Goal: Transaction & Acquisition: Book appointment/travel/reservation

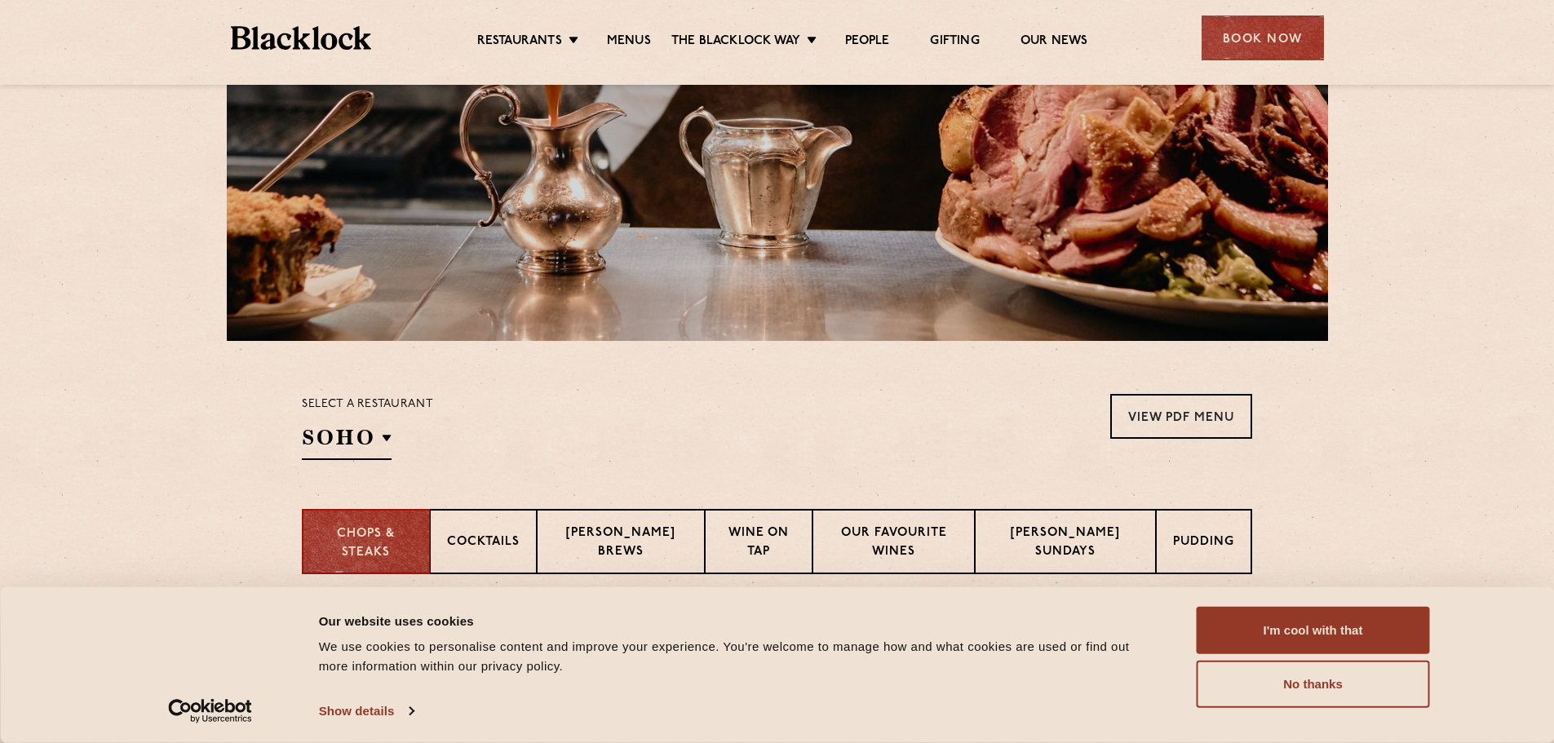
scroll to position [245, 0]
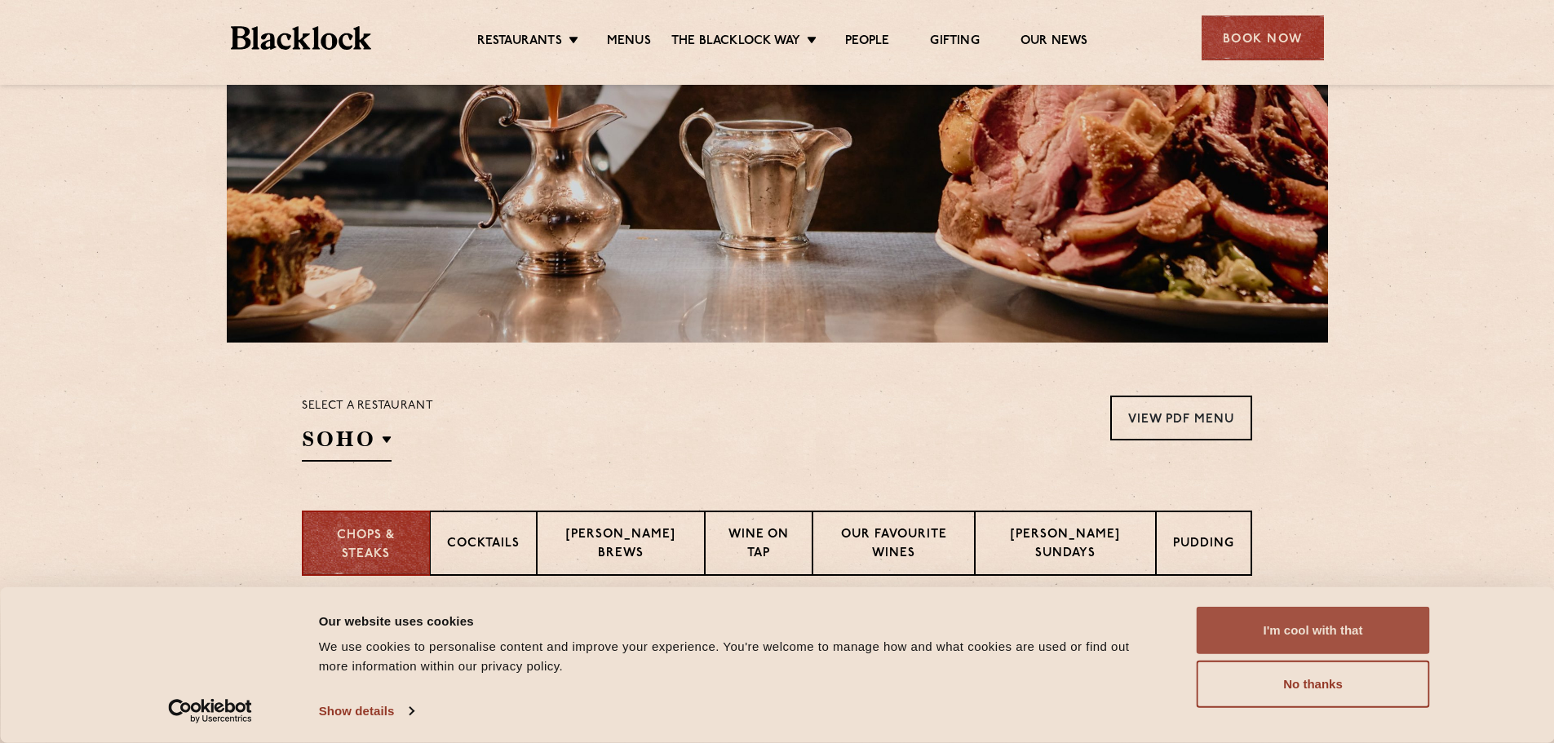
click at [1232, 618] on button "I'm cool with that" at bounding box center [1313, 630] width 233 height 47
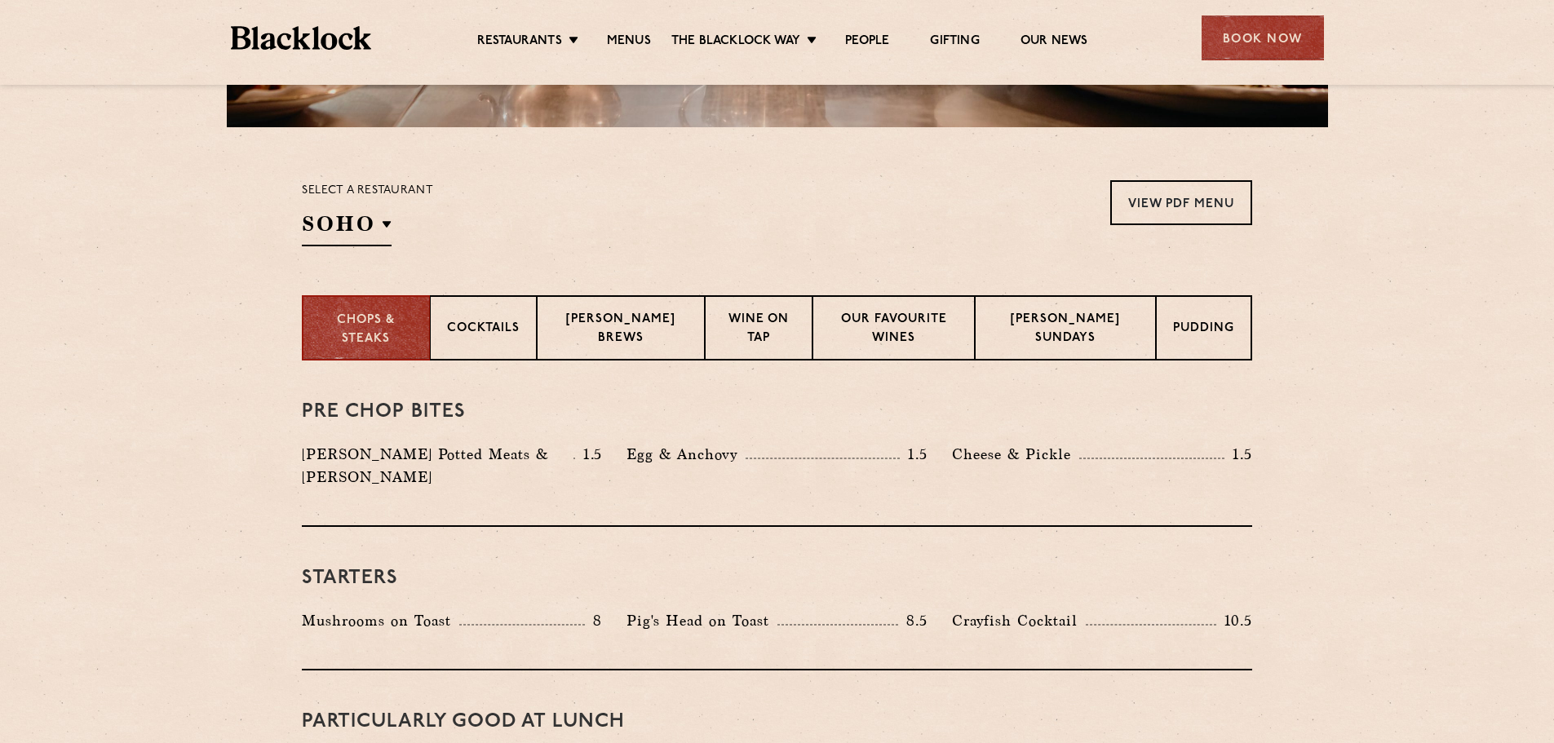
scroll to position [408, 0]
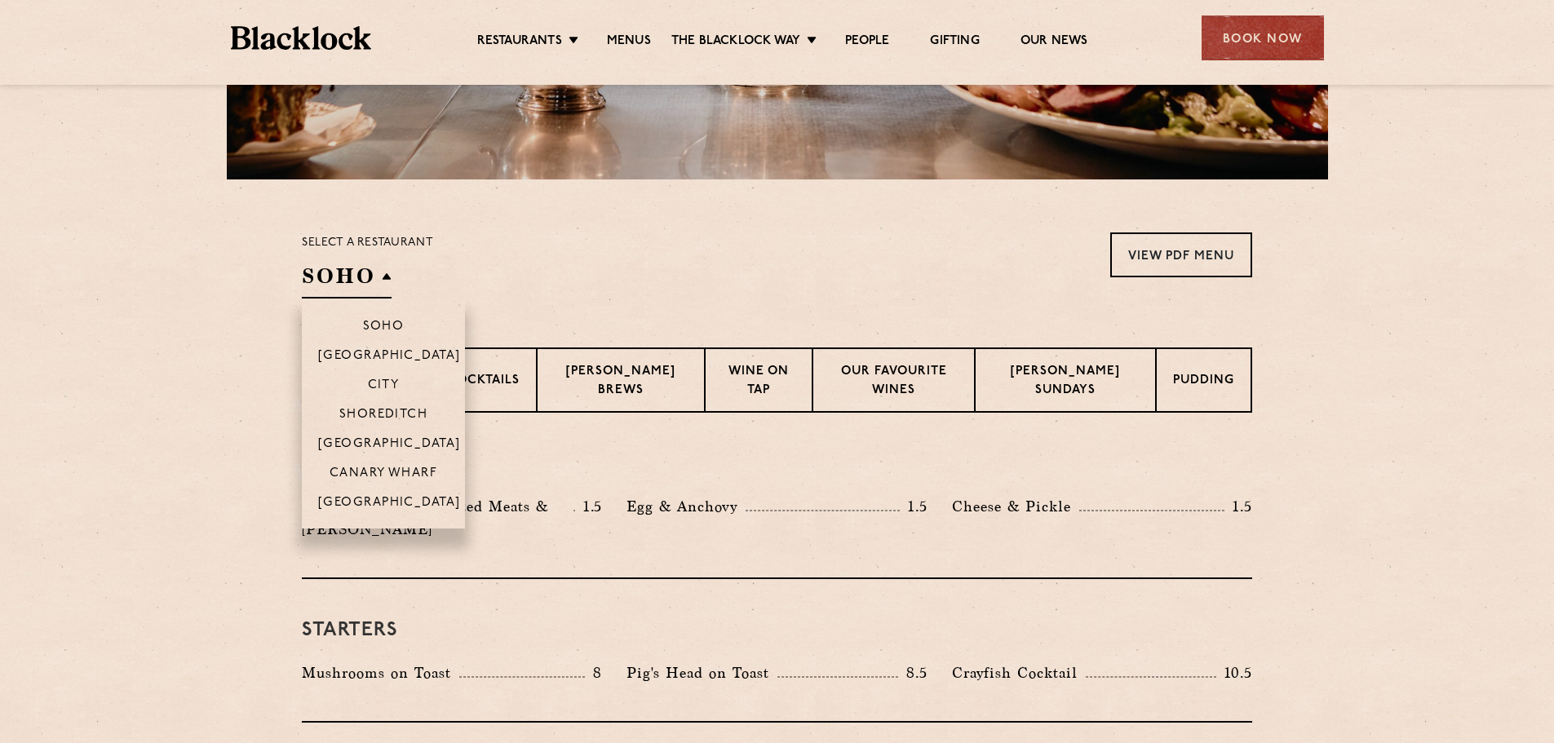
click at [383, 270] on h2 "SOHO" at bounding box center [347, 280] width 90 height 37
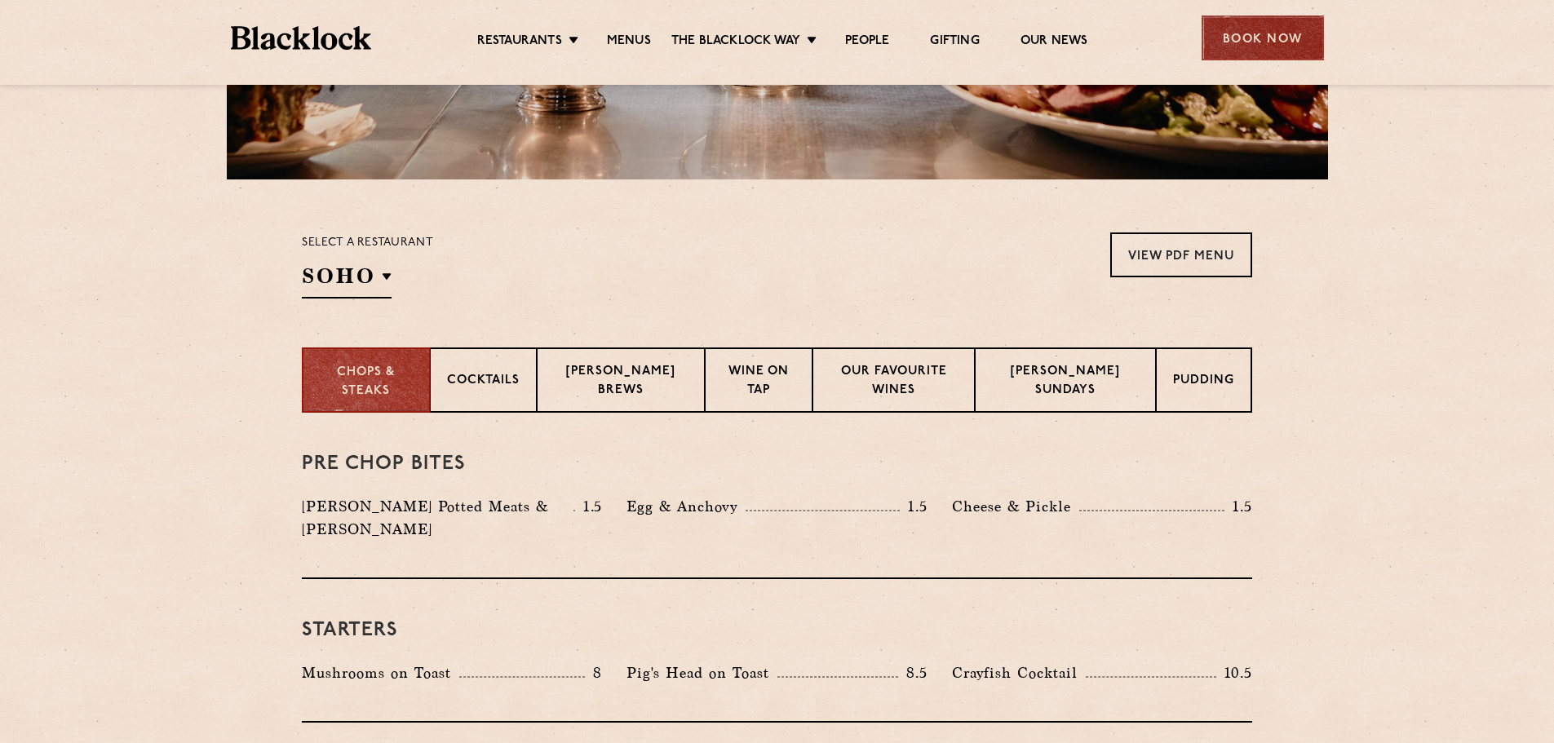
click at [1276, 58] on div "Book Now" at bounding box center [1262, 37] width 122 height 45
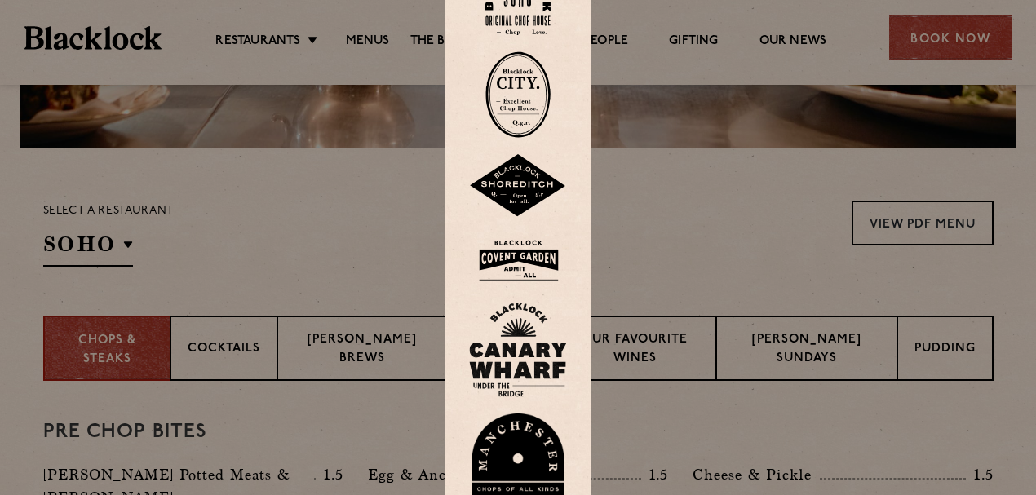
scroll to position [392, 0]
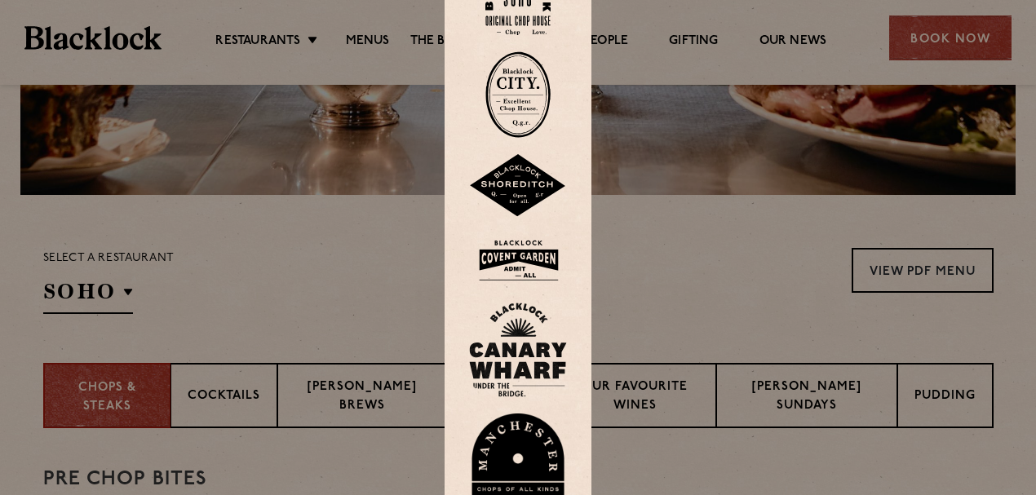
click at [529, 21] on img at bounding box center [517, 2] width 65 height 66
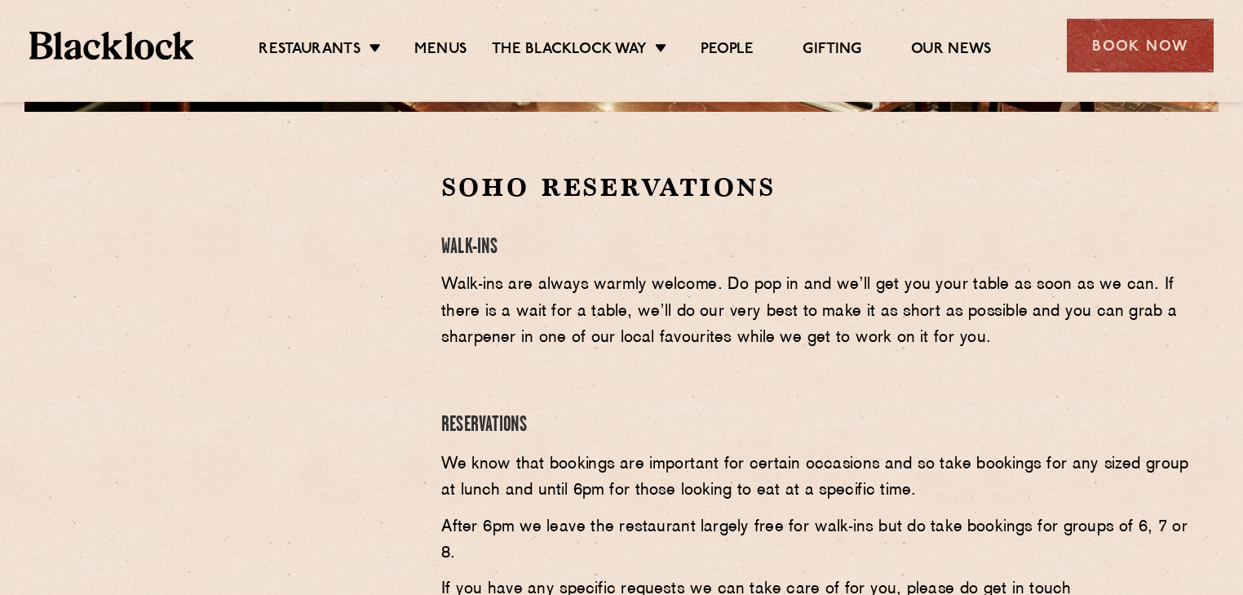
scroll to position [489, 0]
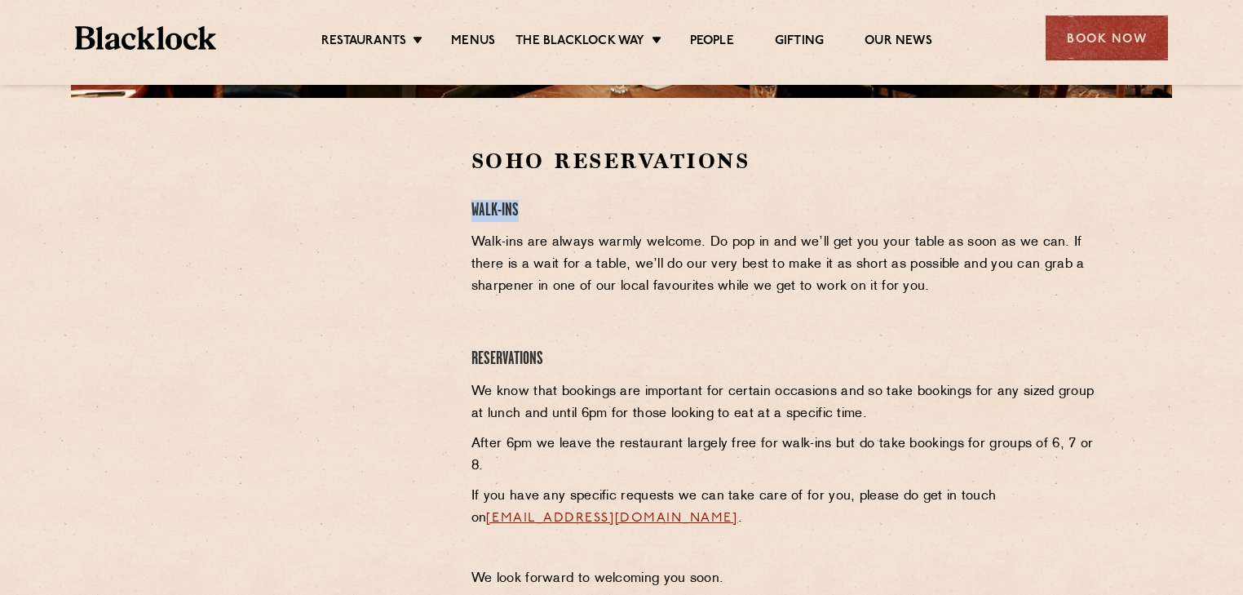
drag, startPoint x: 520, startPoint y: 206, endPoint x: 468, endPoint y: 206, distance: 52.2
click at [468, 206] on div "Soho Reservations Walk-Ins Walk-ins are always warmly welcome. Do pop in and we…" at bounding box center [784, 372] width 650 height 451
click at [475, 211] on h4 "Walk-Ins" at bounding box center [784, 211] width 626 height 22
drag, startPoint x: 473, startPoint y: 211, endPoint x: 533, endPoint y: 211, distance: 60.4
click at [533, 211] on h4 "Walk-Ins" at bounding box center [784, 211] width 626 height 22
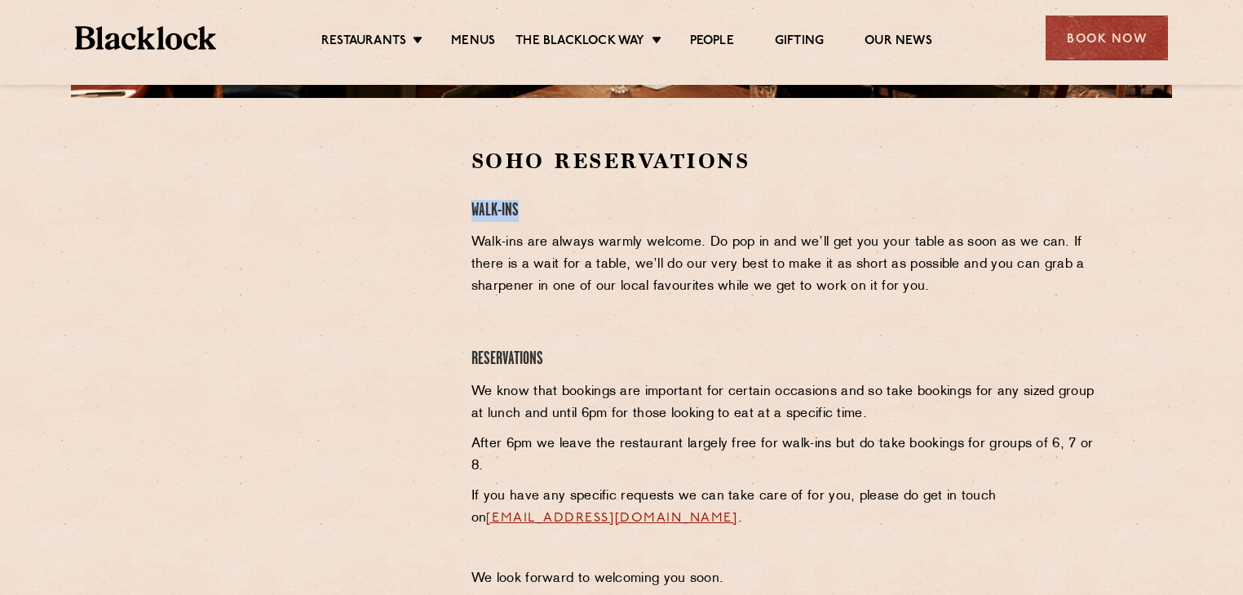
click at [499, 212] on h4 "Walk-Ins" at bounding box center [784, 211] width 626 height 22
drag, startPoint x: 473, startPoint y: 209, endPoint x: 542, endPoint y: 215, distance: 68.8
click at [542, 215] on h4 "Walk-Ins" at bounding box center [784, 211] width 626 height 22
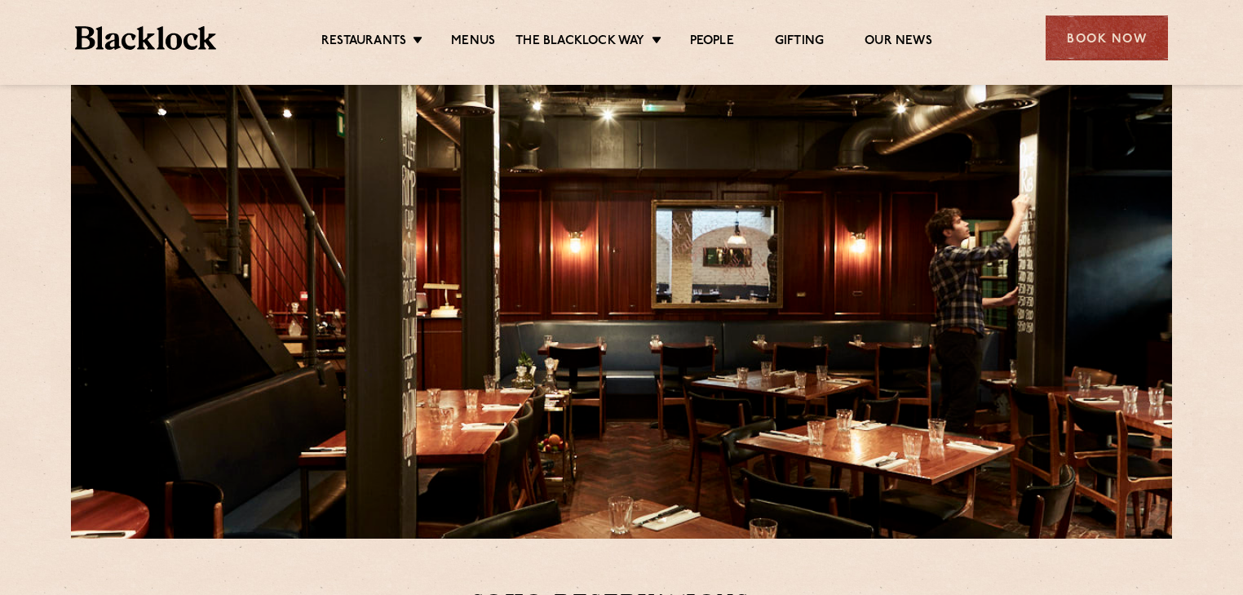
scroll to position [0, 0]
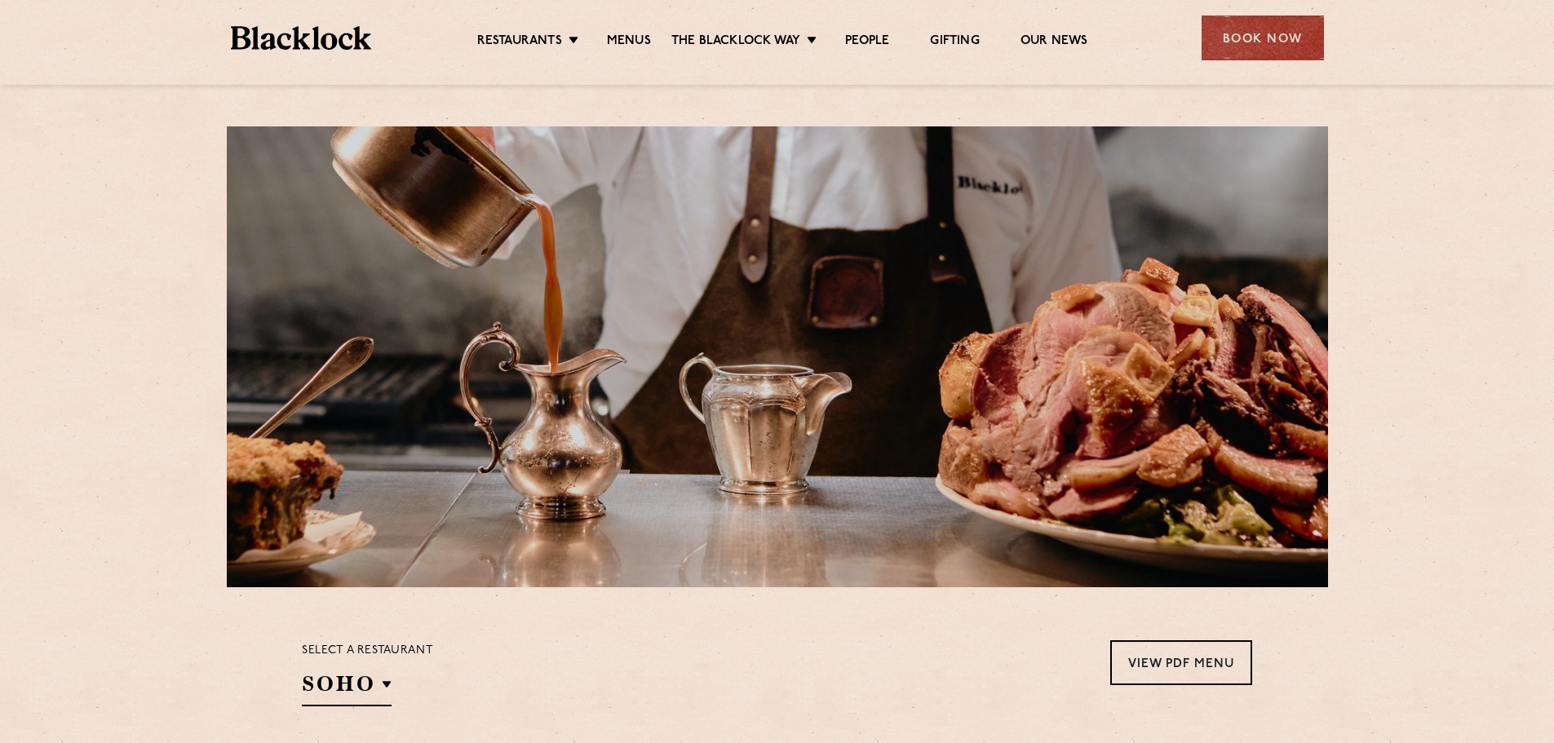
click at [1242, 44] on div "Book Now" at bounding box center [1262, 37] width 122 height 45
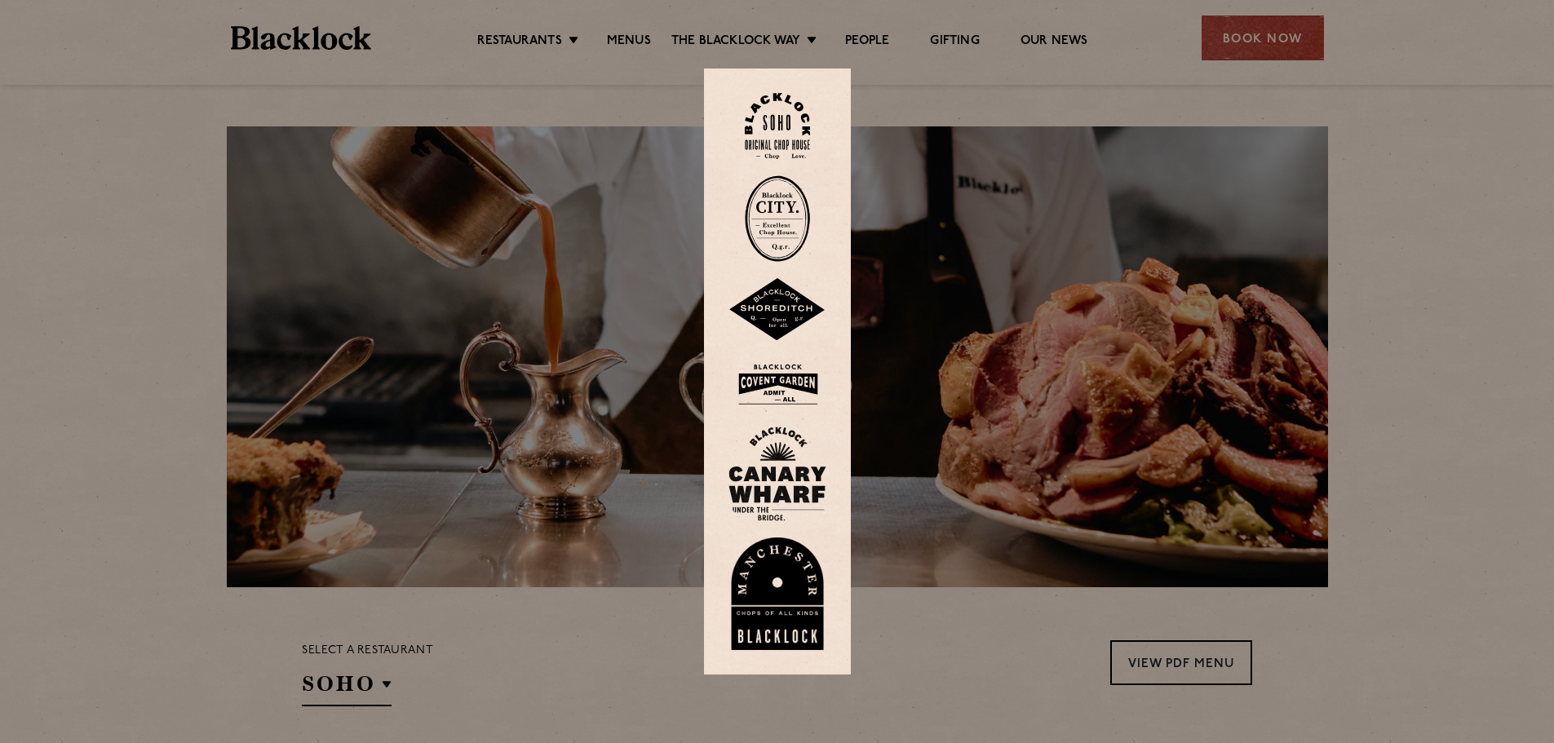
click at [90, 369] on div at bounding box center [777, 371] width 1554 height 743
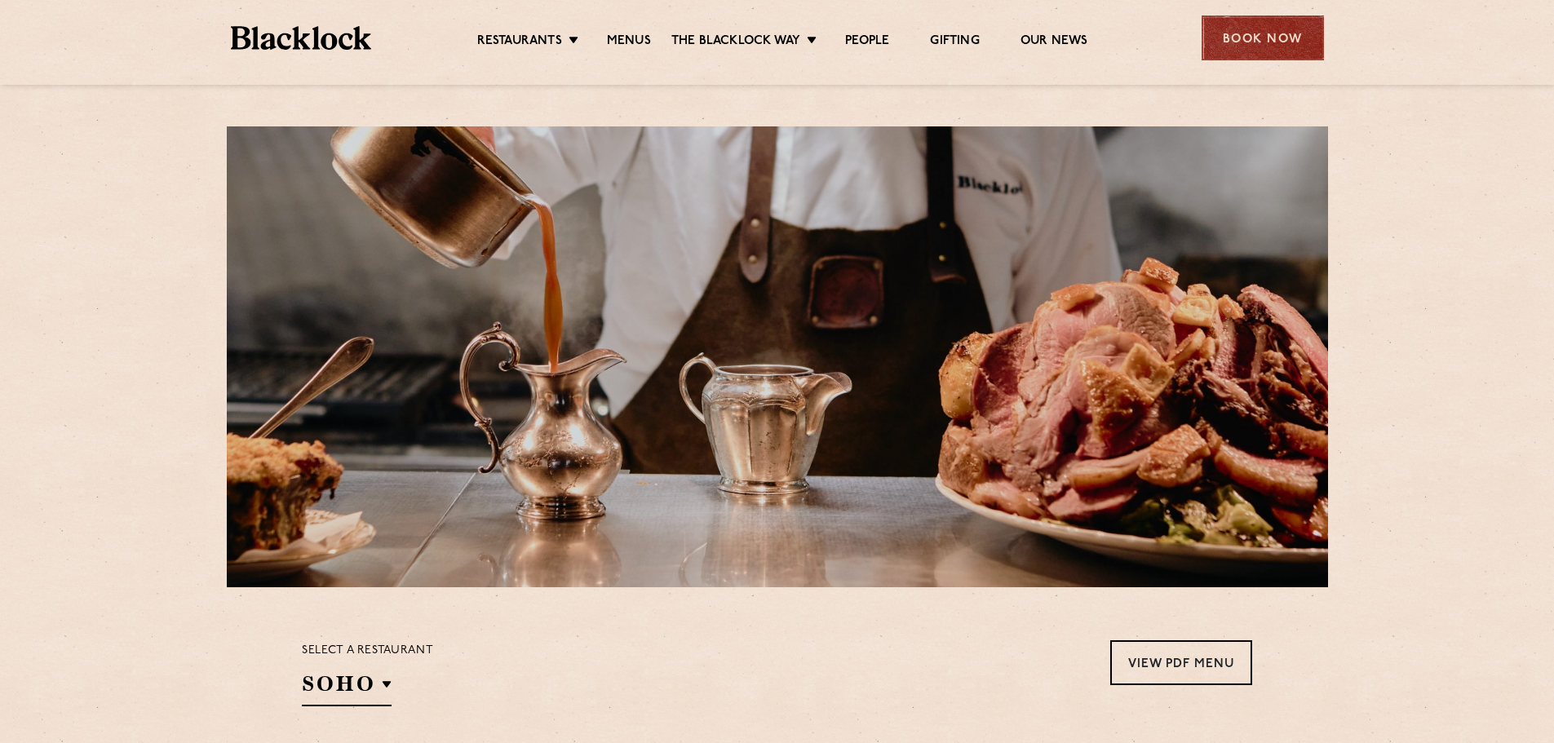
click at [1242, 32] on div "Book Now" at bounding box center [1262, 37] width 122 height 45
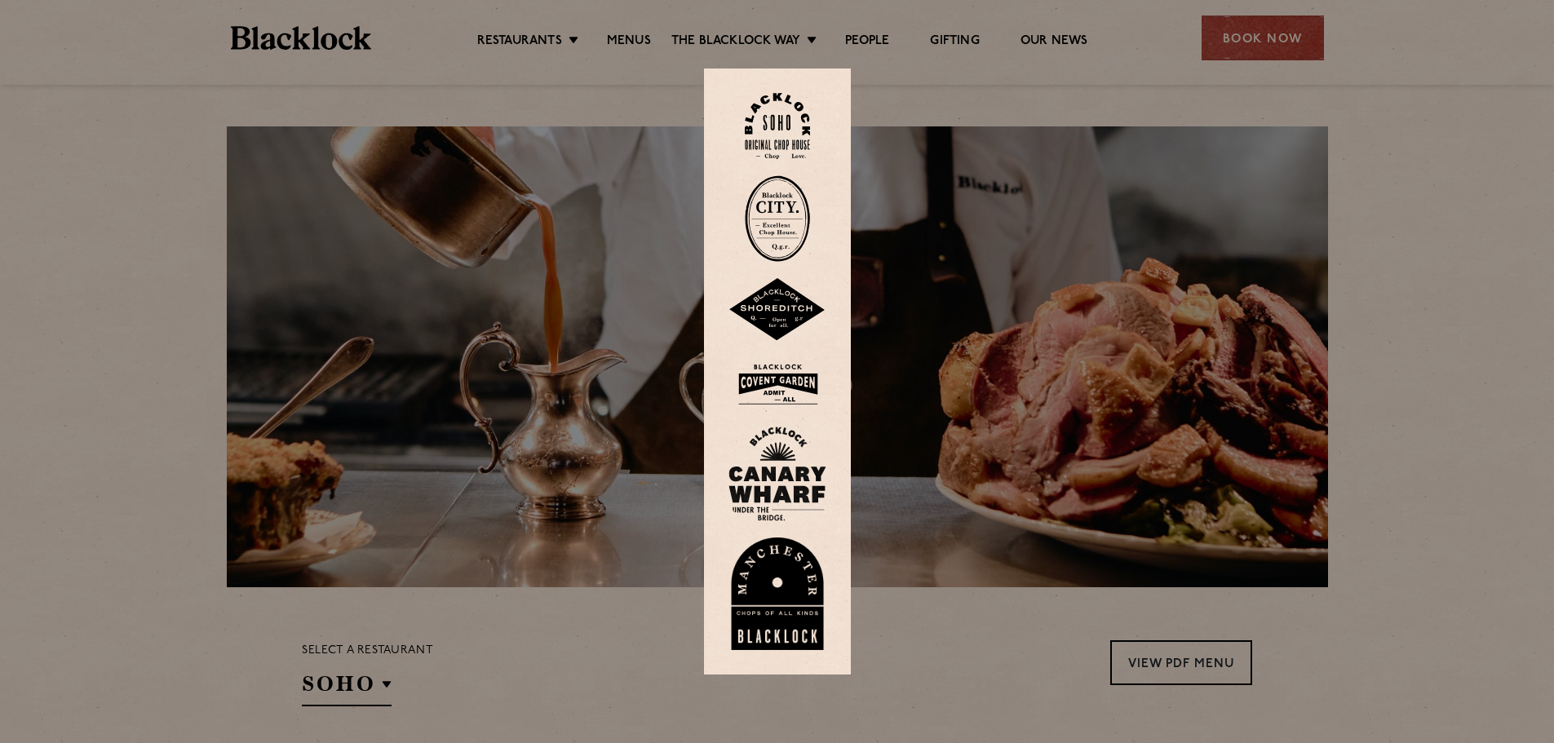
click at [796, 197] on img at bounding box center [777, 218] width 65 height 86
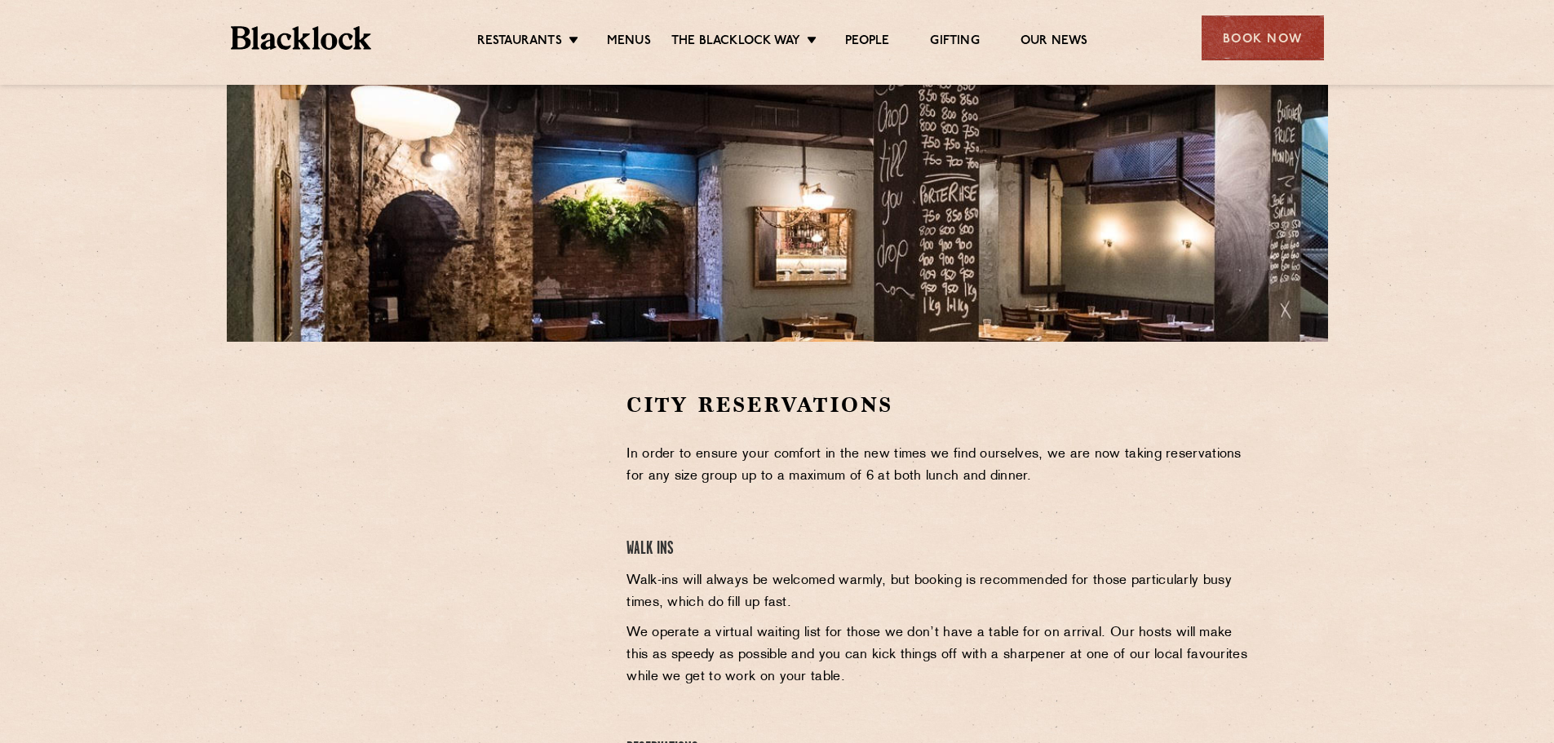
scroll to position [245, 0]
drag, startPoint x: 630, startPoint y: 406, endPoint x: 921, endPoint y: 409, distance: 291.2
click at [921, 409] on h2 "City Reservations" at bounding box center [939, 406] width 626 height 29
click at [924, 409] on h2 "City Reservations" at bounding box center [939, 406] width 626 height 29
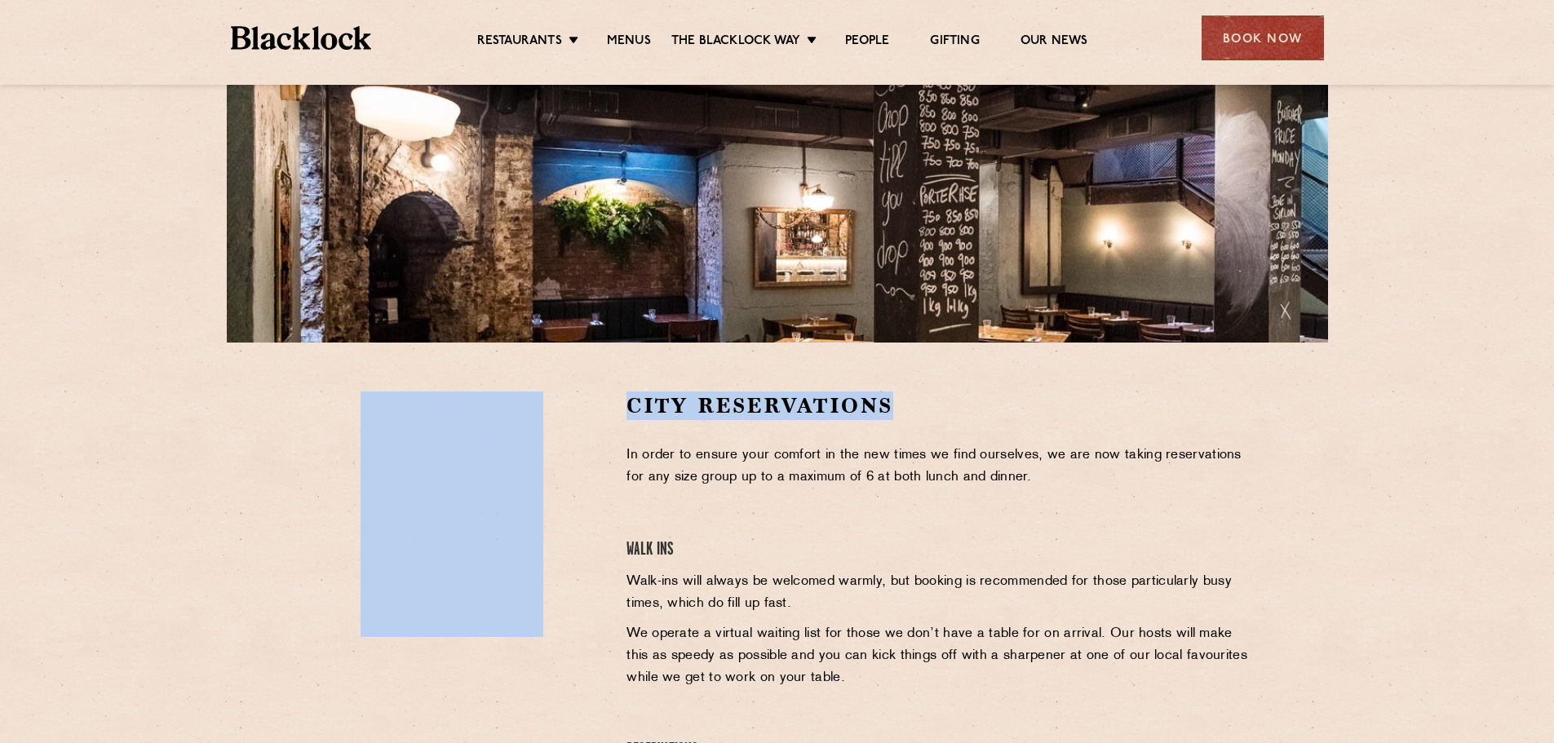
drag, startPoint x: 886, startPoint y: 402, endPoint x: 551, endPoint y: 401, distance: 335.2
click at [551, 401] on div "City Reservations In order to ensure your comfort in the new times we find ours…" at bounding box center [777, 638] width 975 height 493
click at [626, 402] on h2 "City Reservations" at bounding box center [939, 406] width 626 height 29
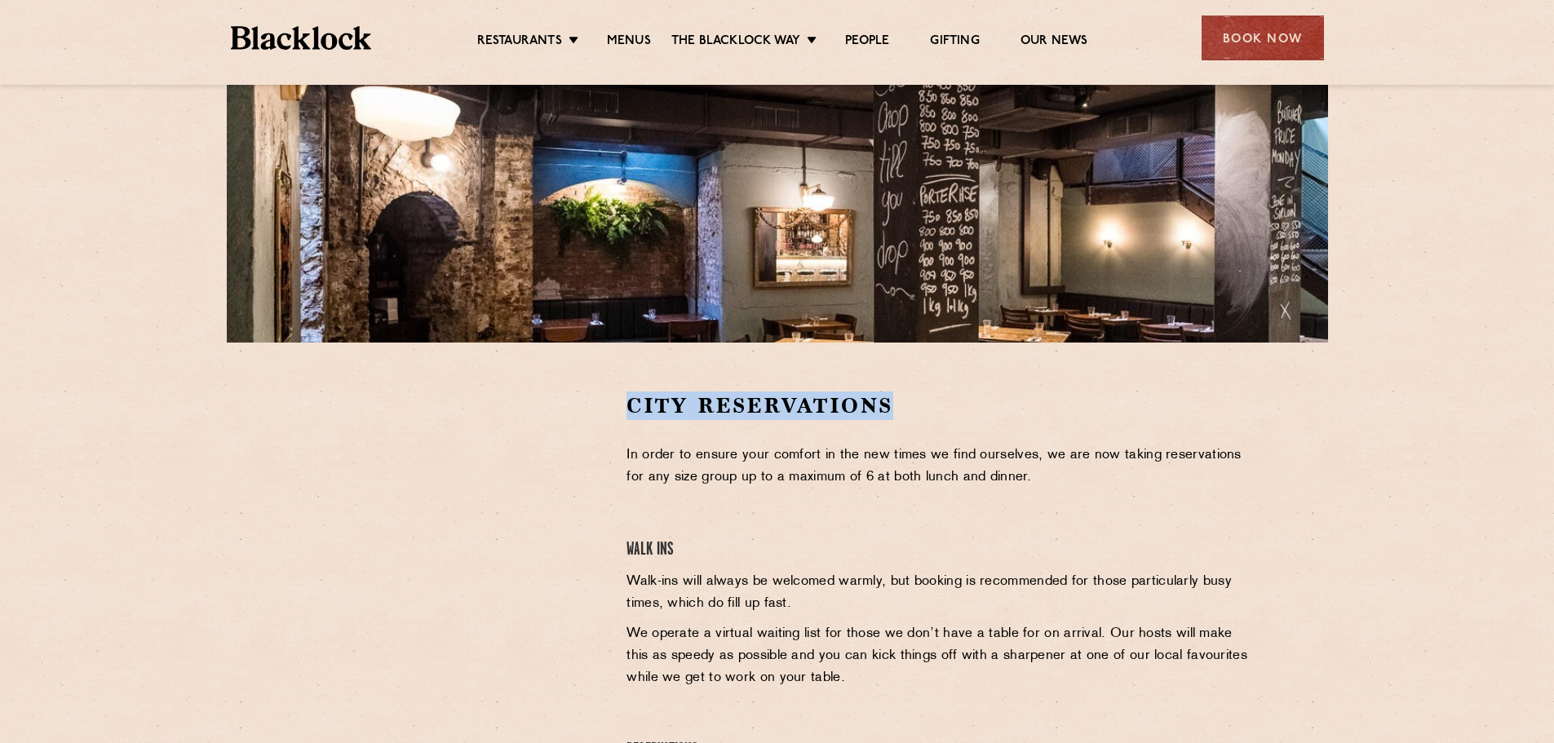
drag, startPoint x: 626, startPoint y: 405, endPoint x: 946, endPoint y: 405, distance: 319.7
click at [946, 405] on h2 "City Reservations" at bounding box center [939, 406] width 626 height 29
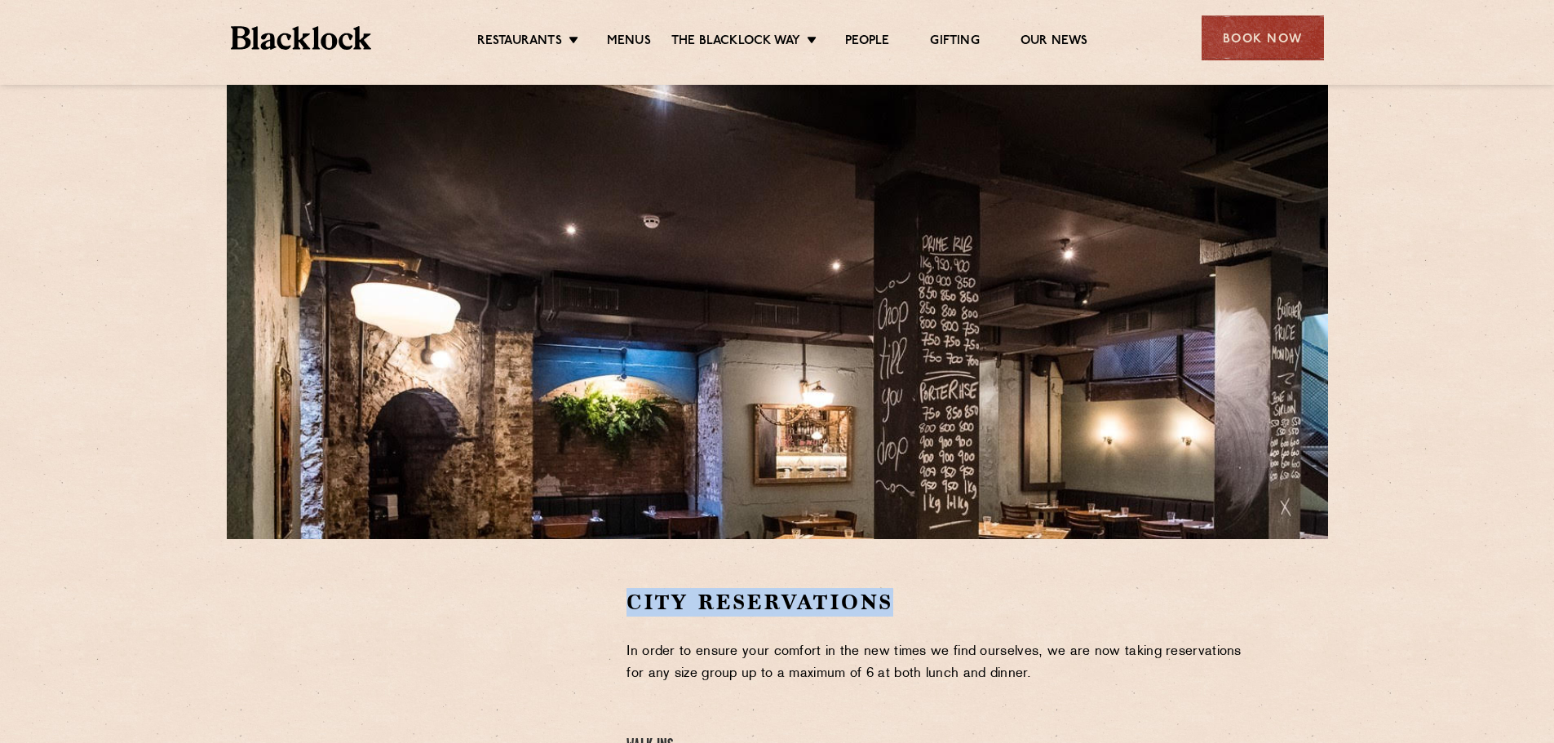
scroll to position [0, 0]
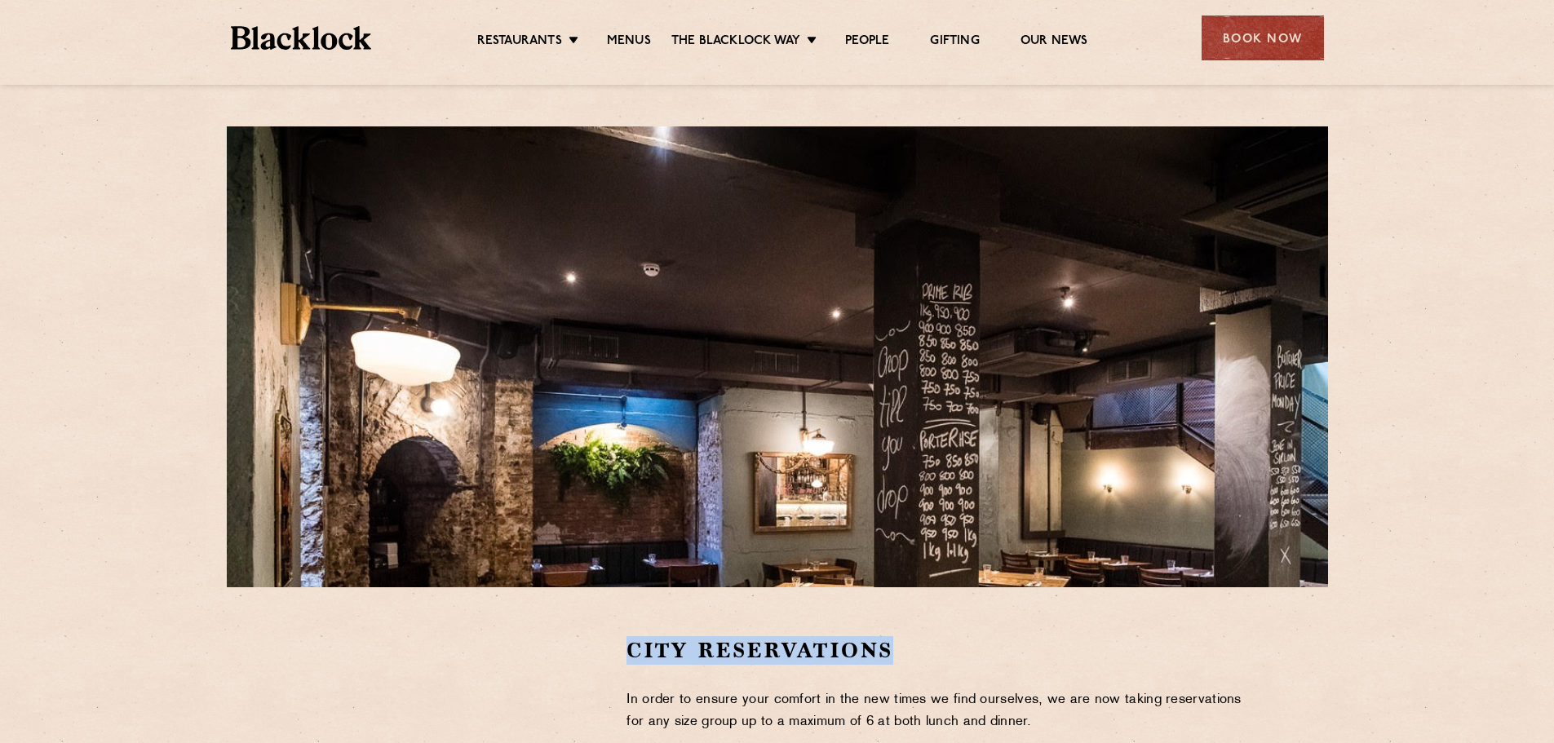
click at [657, 655] on h2 "City Reservations" at bounding box center [939, 650] width 626 height 29
click at [698, 656] on h2 "City Reservations" at bounding box center [939, 650] width 626 height 29
click at [729, 652] on h2 "City Reservations" at bounding box center [939, 650] width 626 height 29
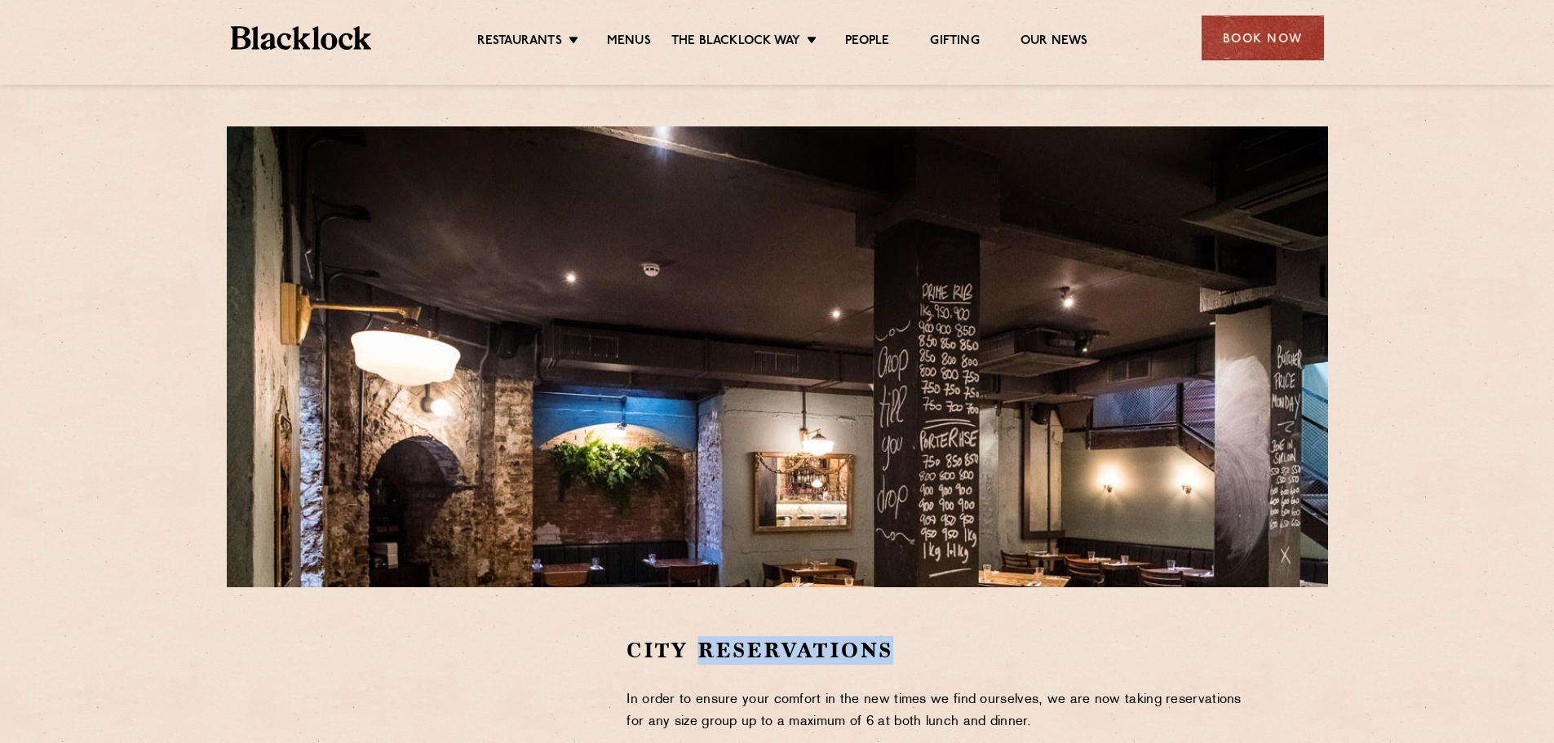
click at [729, 655] on h2 "City Reservations" at bounding box center [939, 650] width 626 height 29
click at [663, 657] on h2 "City Reservations" at bounding box center [939, 650] width 626 height 29
click at [748, 653] on h2 "City Reservations" at bounding box center [939, 650] width 626 height 29
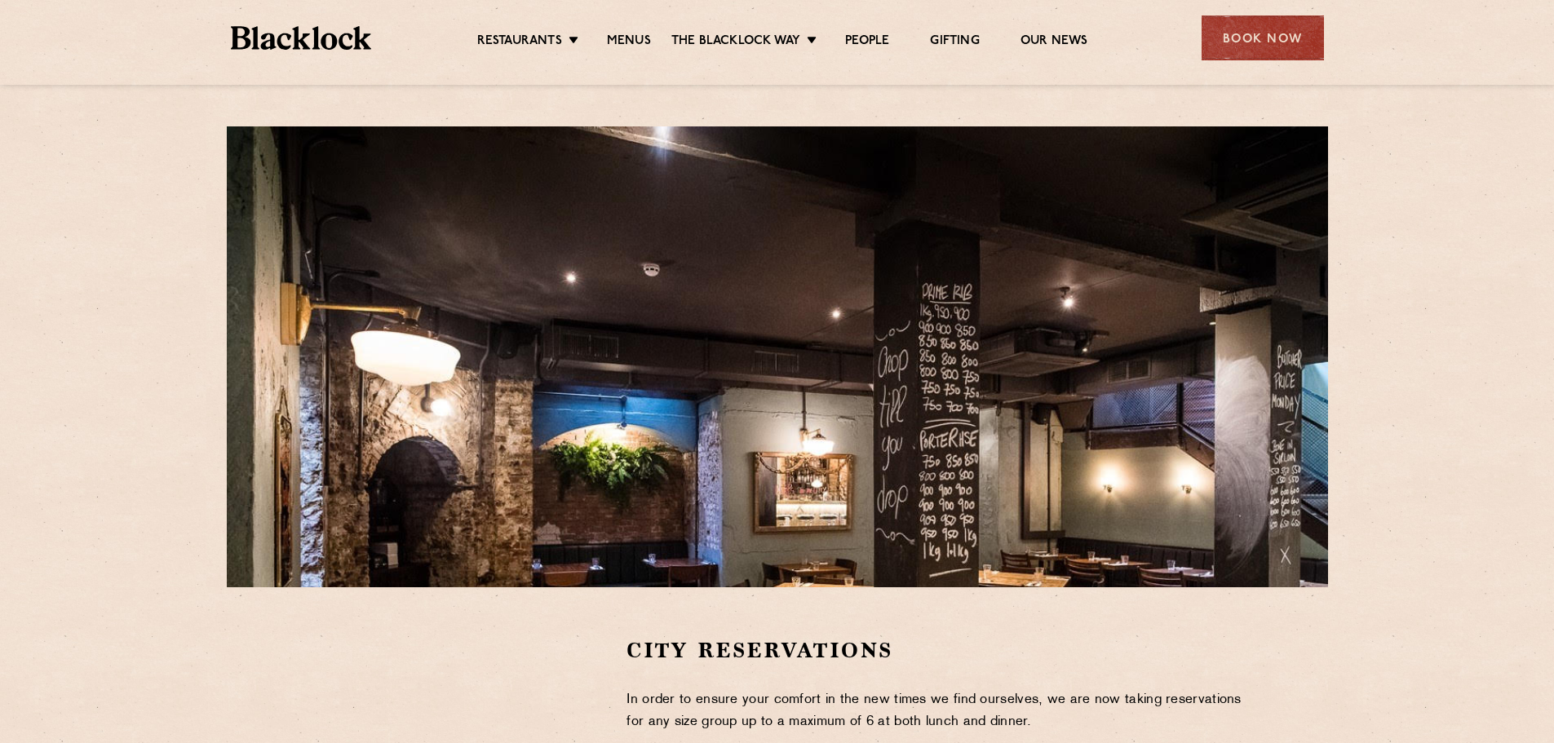
click at [639, 652] on h2 "City Reservations" at bounding box center [939, 650] width 626 height 29
click at [743, 654] on h2 "City Reservations" at bounding box center [939, 650] width 626 height 29
click at [673, 653] on h2 "City Reservations" at bounding box center [939, 650] width 626 height 29
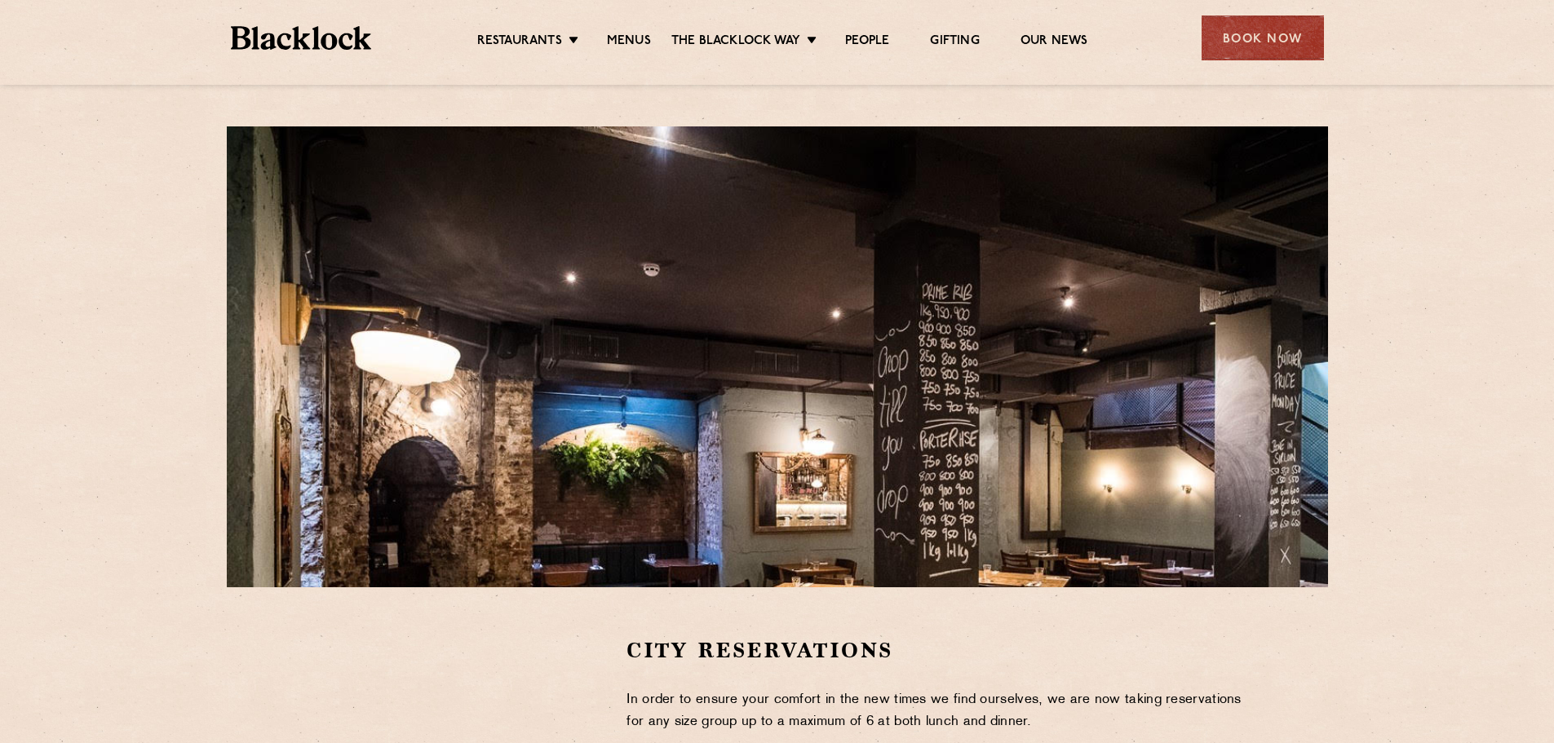
click at [666, 654] on h2 "City Reservations" at bounding box center [939, 650] width 626 height 29
click at [762, 648] on h2 "City Reservations" at bounding box center [939, 650] width 626 height 29
click at [759, 648] on h2 "City Reservations" at bounding box center [939, 650] width 626 height 29
click at [670, 645] on h2 "City Reservations" at bounding box center [939, 650] width 626 height 29
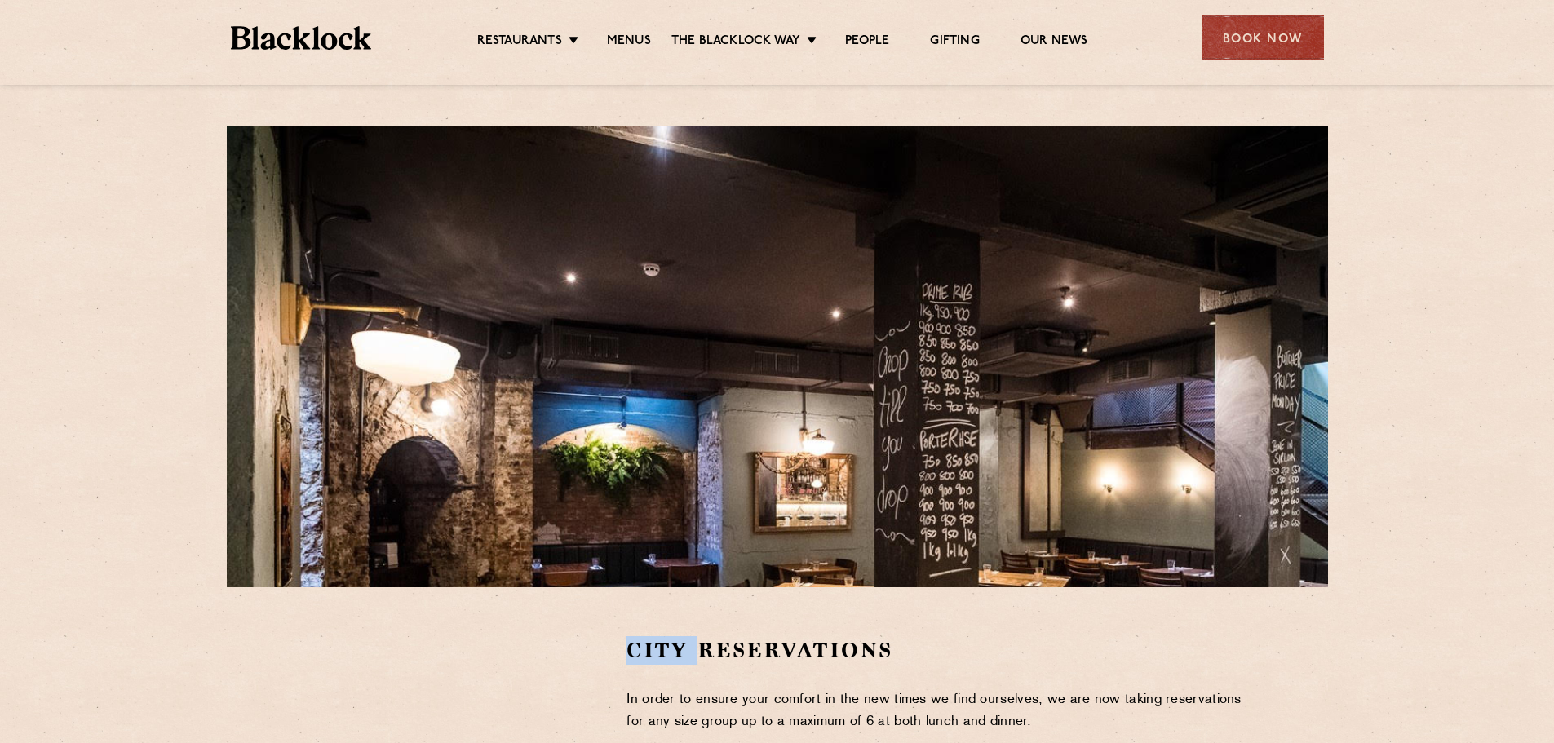
click at [670, 645] on h2 "City Reservations" at bounding box center [939, 650] width 626 height 29
click at [747, 646] on h2 "City Reservations" at bounding box center [939, 650] width 626 height 29
click at [672, 646] on h2 "City Reservations" at bounding box center [939, 650] width 626 height 29
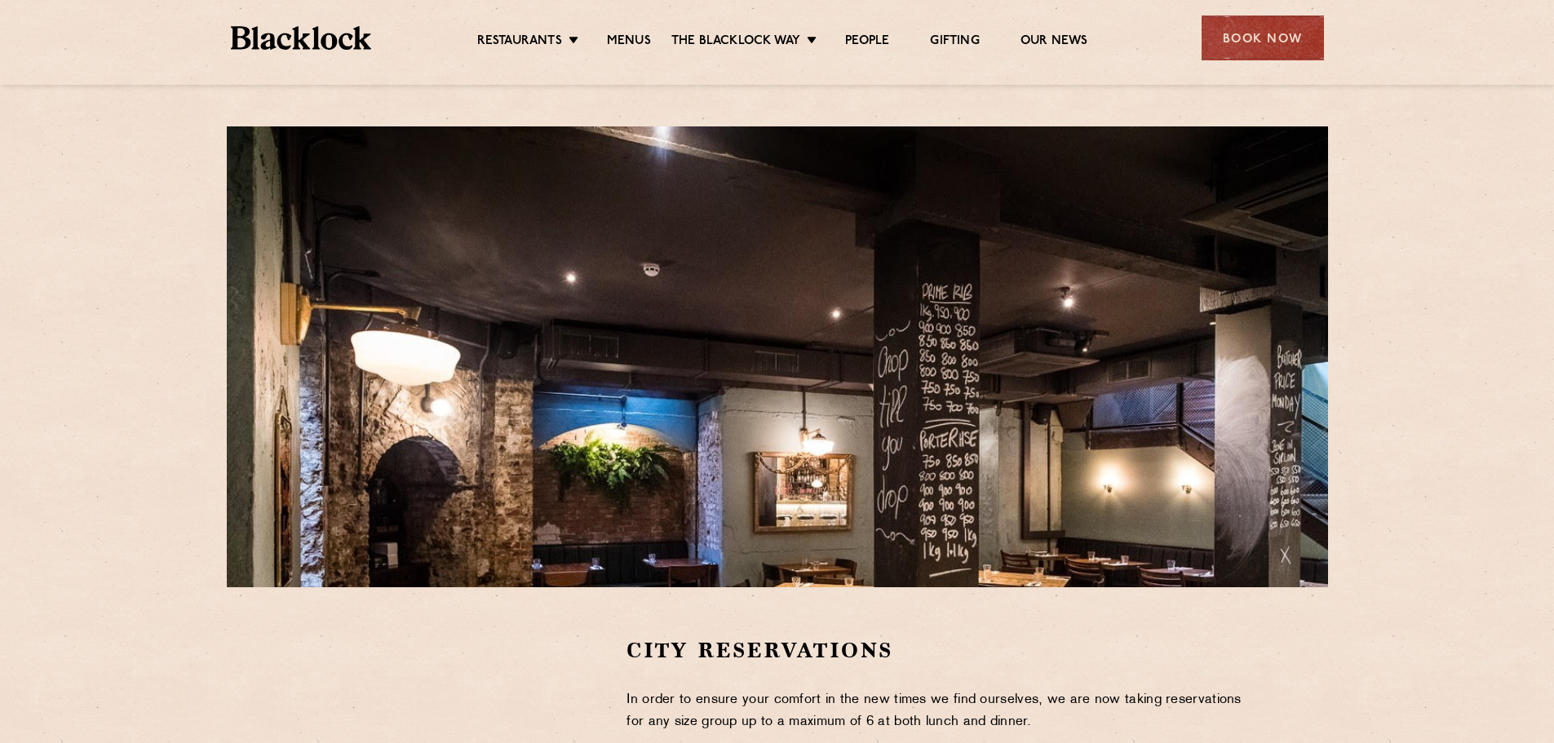
click at [719, 646] on h2 "City Reservations" at bounding box center [939, 650] width 626 height 29
click at [660, 654] on h2 "City Reservations" at bounding box center [939, 650] width 626 height 29
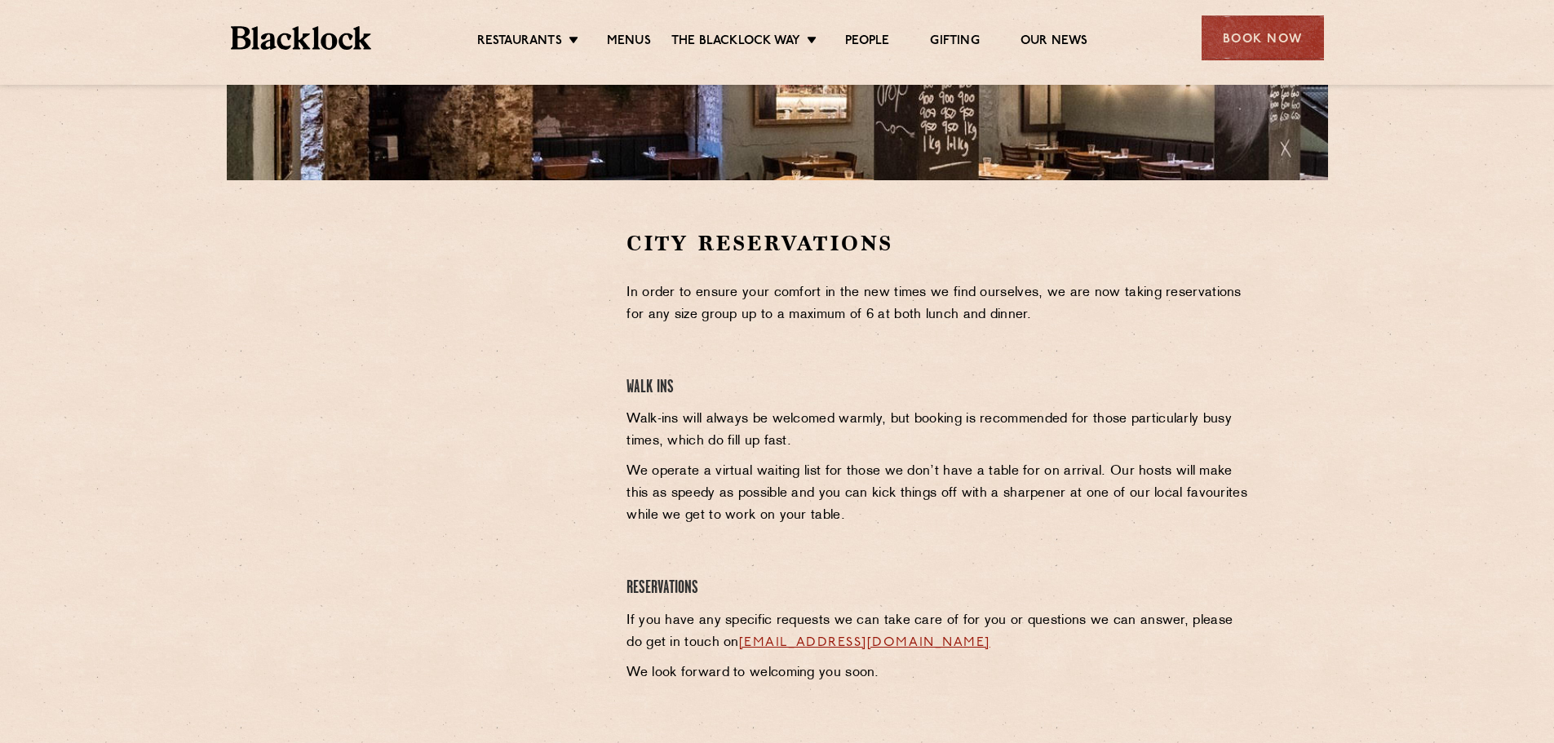
scroll to position [408, 0]
